Goal: Task Accomplishment & Management: Use online tool/utility

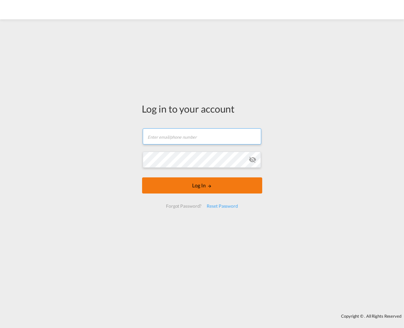
type input "[EMAIL_ADDRESS][DOMAIN_NAME]"
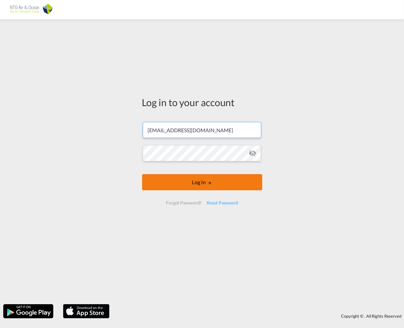
click at [183, 185] on button "Log In" at bounding box center [202, 182] width 120 height 16
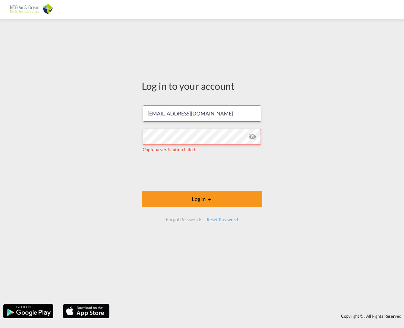
click at [336, 216] on div "Log in to your account [EMAIL_ADDRESS][DOMAIN_NAME] Captcha verification failed…" at bounding box center [202, 162] width 404 height 279
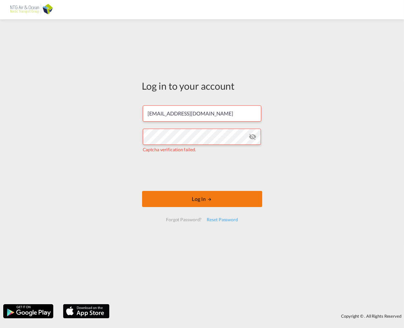
click at [220, 199] on button "Log In" at bounding box center [202, 199] width 120 height 16
